Goal: Information Seeking & Learning: Learn about a topic

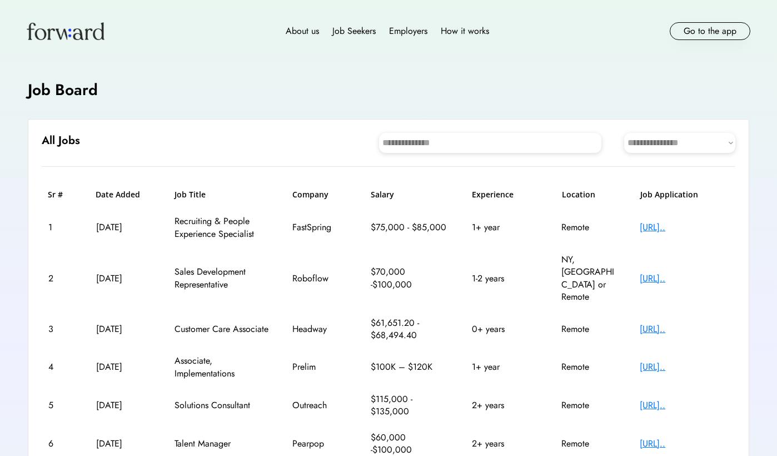
scroll to position [149, 0]
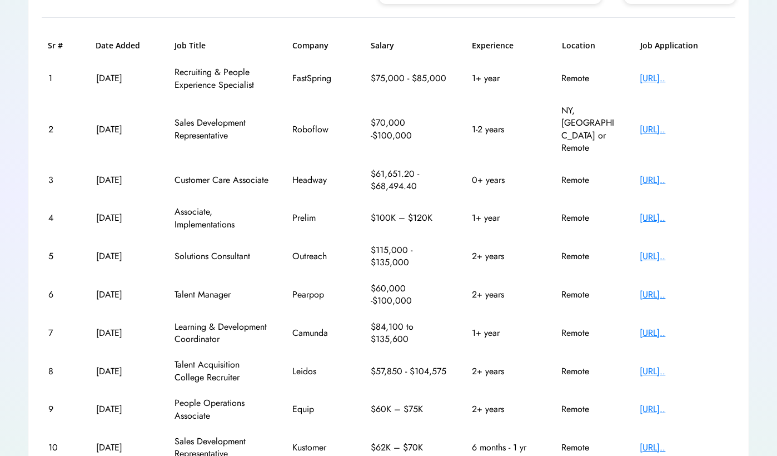
click at [672, 212] on div "https://jobs.ashbyhq..." at bounding box center [684, 218] width 89 height 12
click at [661, 250] on div "https://jobs.lever.c..." at bounding box center [684, 256] width 89 height 12
click at [672, 327] on div "https://jobs.ashbyhq..." at bounding box center [684, 333] width 89 height 12
click at [651, 327] on div "https://jobs.ashbyhq..." at bounding box center [684, 333] width 89 height 12
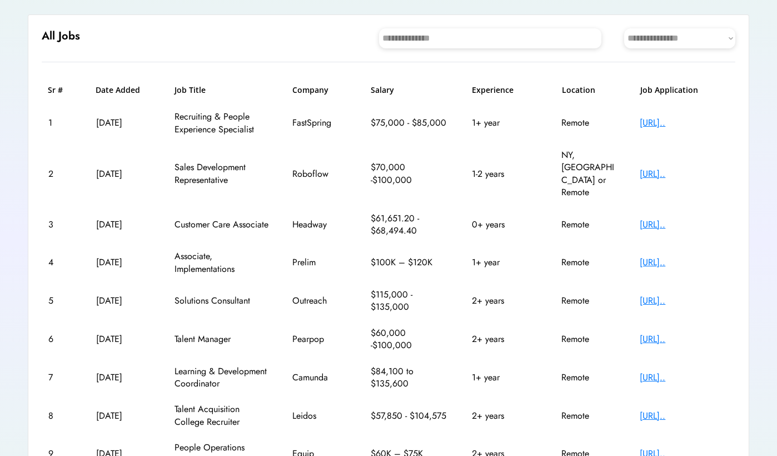
scroll to position [102, 0]
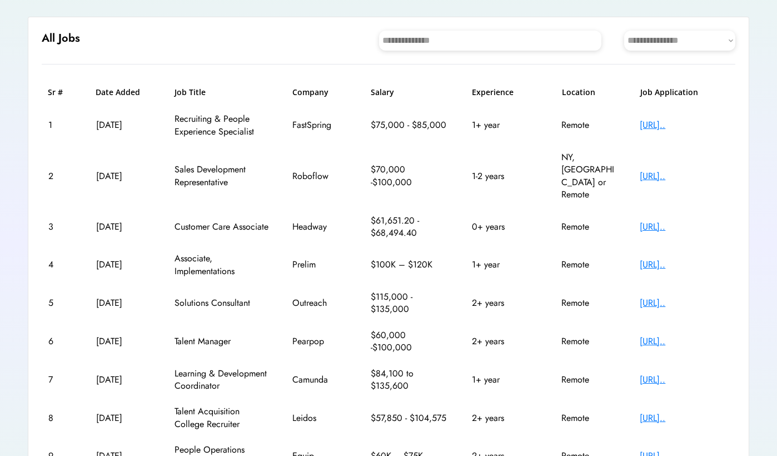
click at [691, 170] on div "https://jobs.ashbyhq..." at bounding box center [684, 176] width 89 height 12
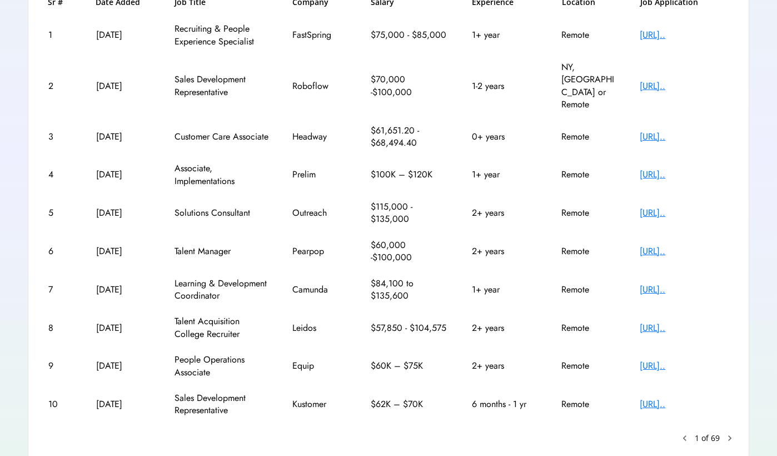
scroll to position [192, 0]
click at [728, 433] on text "chevron_right" at bounding box center [729, 438] width 11 height 11
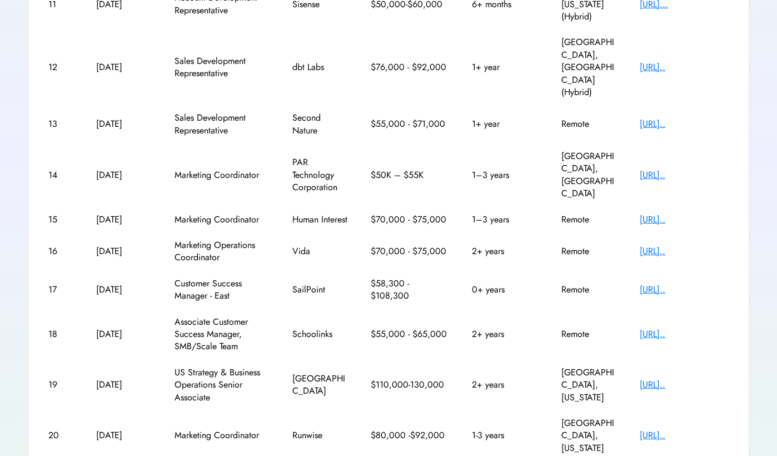
scroll to position [228, 0]
click at [655, 285] on div "https://sailpoint.wd..." at bounding box center [684, 291] width 89 height 12
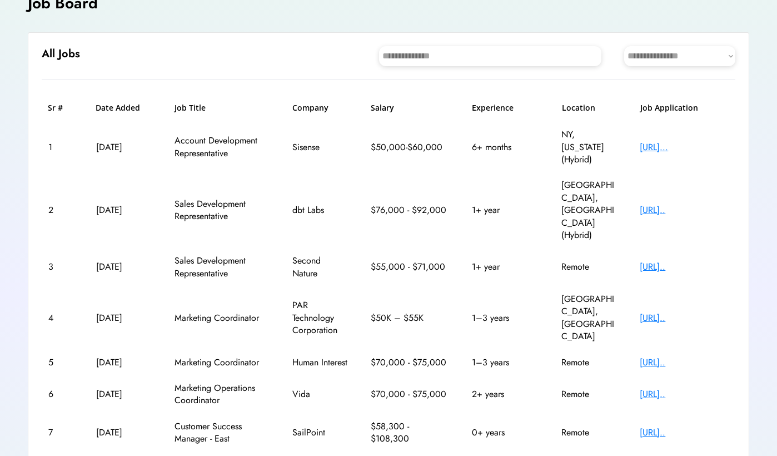
scroll to position [71, 0]
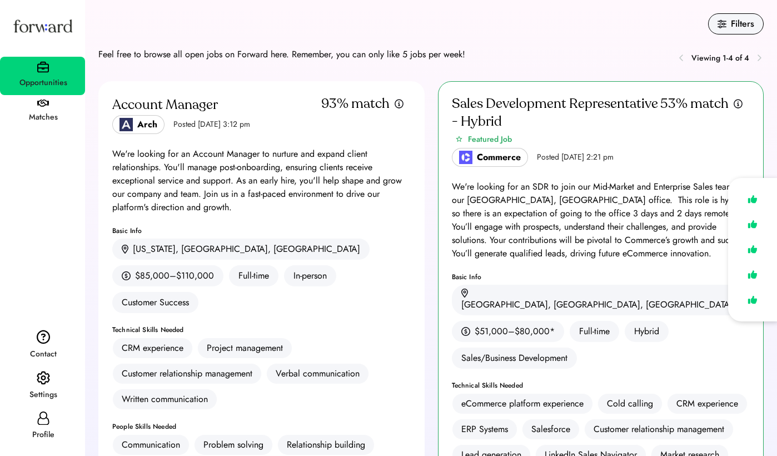
click at [51, 117] on div "Matches" at bounding box center [43, 117] width 84 height 13
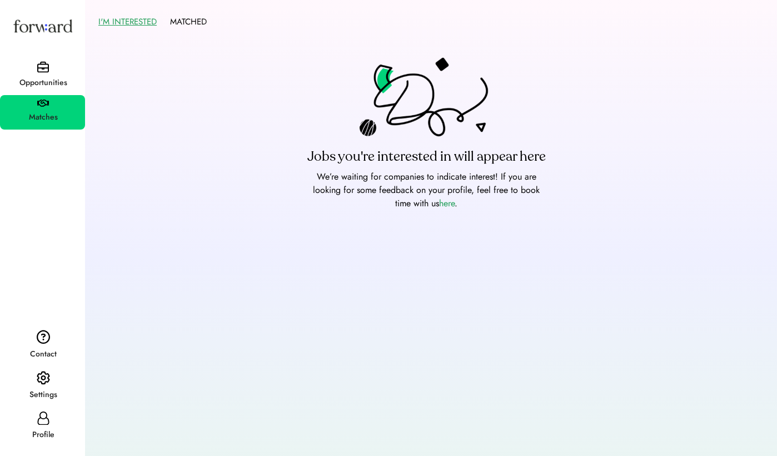
click at [42, 73] on div "Opportunities" at bounding box center [43, 83] width 84 height 20
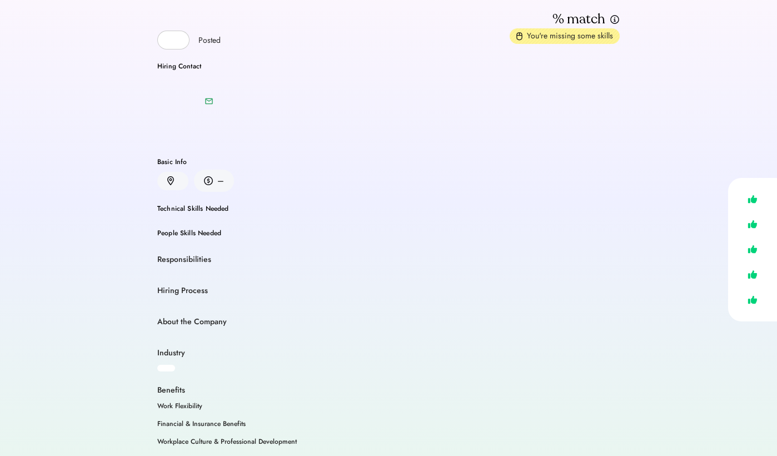
scroll to position [61, 0]
